Goal: Book appointment/travel/reservation

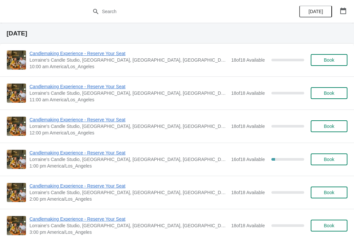
scroll to position [369, 0]
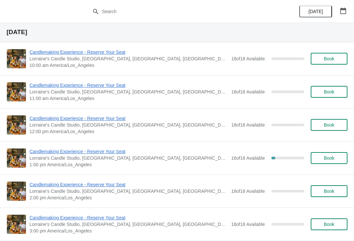
click at [331, 91] on span "Book" at bounding box center [329, 91] width 10 height 5
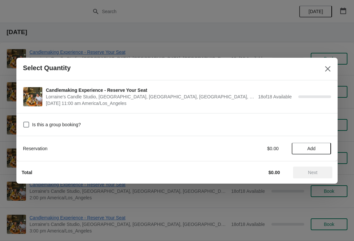
click at [27, 123] on span at bounding box center [26, 125] width 6 height 6
click at [24, 122] on input "Is this a group booking?" at bounding box center [23, 122] width 0 height 0
click at [24, 123] on span at bounding box center [26, 125] width 6 height 6
click at [24, 122] on input "Is this a group booking?" at bounding box center [23, 122] width 0 height 0
checkbox input "false"
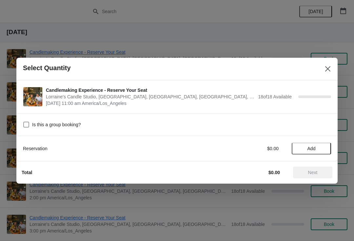
click at [306, 143] on button "Add" at bounding box center [311, 148] width 39 height 12
click at [324, 145] on icon at bounding box center [322, 148] width 7 height 7
click at [321, 145] on icon at bounding box center [322, 148] width 7 height 7
click at [324, 145] on icon at bounding box center [322, 148] width 7 height 7
click at [316, 170] on span "Next" at bounding box center [312, 172] width 9 height 5
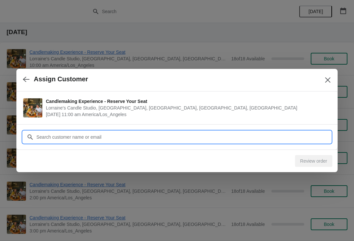
click at [126, 138] on input "Customer" at bounding box center [183, 137] width 295 height 12
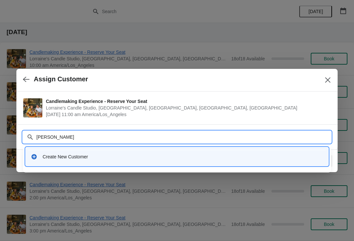
type input "[PERSON_NAME]"
click at [100, 156] on div "Create New Customer" at bounding box center [183, 156] width 280 height 7
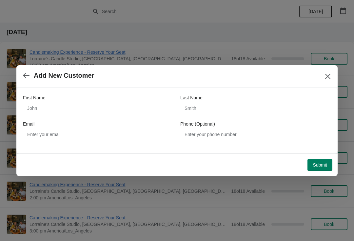
click at [316, 165] on span "Submit" at bounding box center [320, 164] width 14 height 5
click at [327, 76] on icon "Close" at bounding box center [327, 76] width 7 height 7
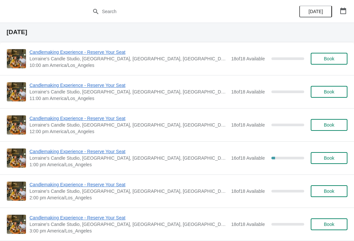
click at [333, 91] on span "Book" at bounding box center [329, 91] width 10 height 5
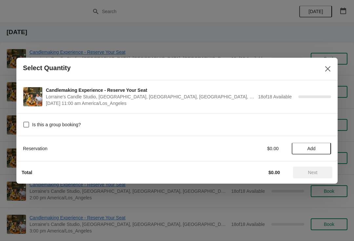
click at [313, 146] on span "Add" at bounding box center [311, 148] width 8 height 5
click at [324, 145] on icon at bounding box center [322, 148] width 7 height 7
click at [323, 145] on icon at bounding box center [322, 148] width 7 height 7
click at [324, 145] on icon at bounding box center [322, 148] width 7 height 7
click at [317, 171] on span "Next" at bounding box center [312, 172] width 9 height 5
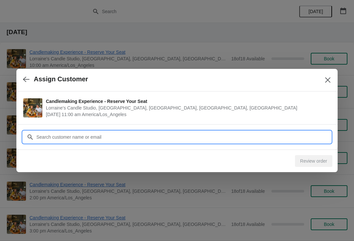
click at [278, 135] on input "Customer" at bounding box center [183, 137] width 295 height 12
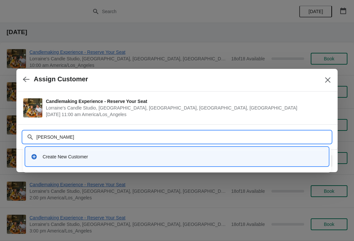
type input "[PERSON_NAME]"
click at [140, 153] on div "Create New Customer" at bounding box center [176, 156] width 297 height 13
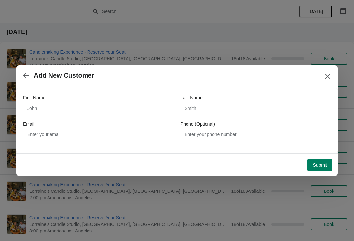
click at [319, 159] on button "Submit" at bounding box center [319, 165] width 25 height 12
click at [329, 76] on icon "Close" at bounding box center [327, 76] width 7 height 7
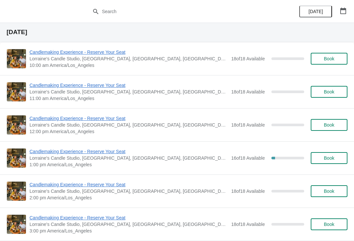
click at [334, 90] on span "Book" at bounding box center [329, 91] width 10 height 5
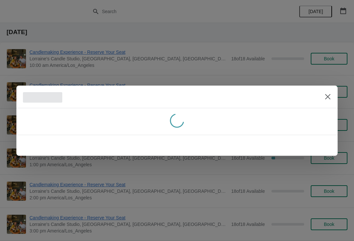
scroll to position [0, 0]
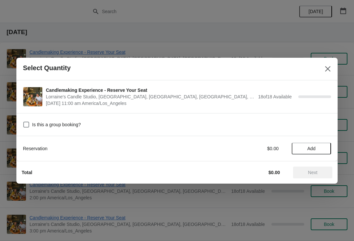
click at [313, 147] on span "Add" at bounding box center [311, 148] width 8 height 5
click at [322, 147] on icon at bounding box center [322, 148] width 7 height 7
click at [321, 149] on icon at bounding box center [322, 148] width 7 height 7
click at [321, 148] on icon at bounding box center [322, 148] width 7 height 7
click at [312, 173] on span "Next" at bounding box center [312, 172] width 9 height 5
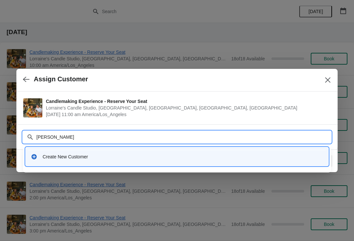
type input "[PERSON_NAME]"
click at [170, 154] on div "Create New Customer" at bounding box center [183, 156] width 280 height 7
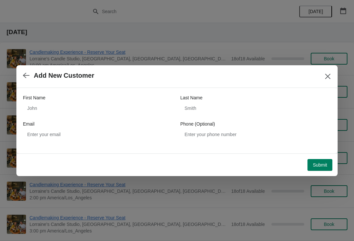
click at [318, 163] on span "Submit" at bounding box center [320, 164] width 14 height 5
click at [319, 167] on div "Loading Submit" at bounding box center [319, 165] width 25 height 12
click at [328, 75] on icon "Close" at bounding box center [327, 76] width 7 height 7
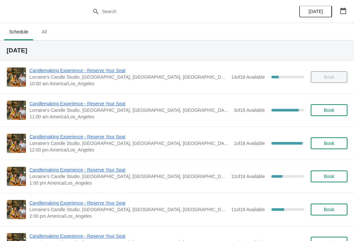
click at [57, 103] on span "Candlemaking Experience - Reserve Your Seat" at bounding box center [129, 103] width 201 height 7
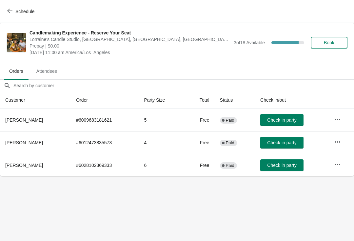
click at [281, 119] on span "Check in party" at bounding box center [281, 119] width 29 height 5
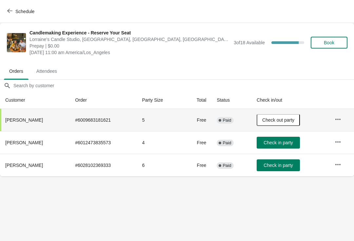
click at [281, 139] on button "Check in party" at bounding box center [277, 143] width 43 height 12
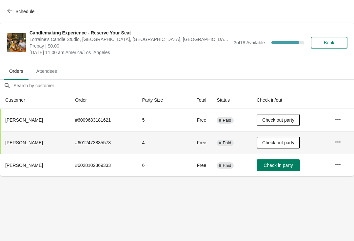
click at [280, 163] on span "Check in party" at bounding box center [277, 164] width 29 height 5
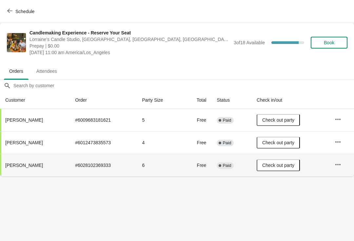
click at [29, 7] on button "Schedule" at bounding box center [21, 12] width 36 height 12
